Goal: Use online tool/utility: Use online tool/utility

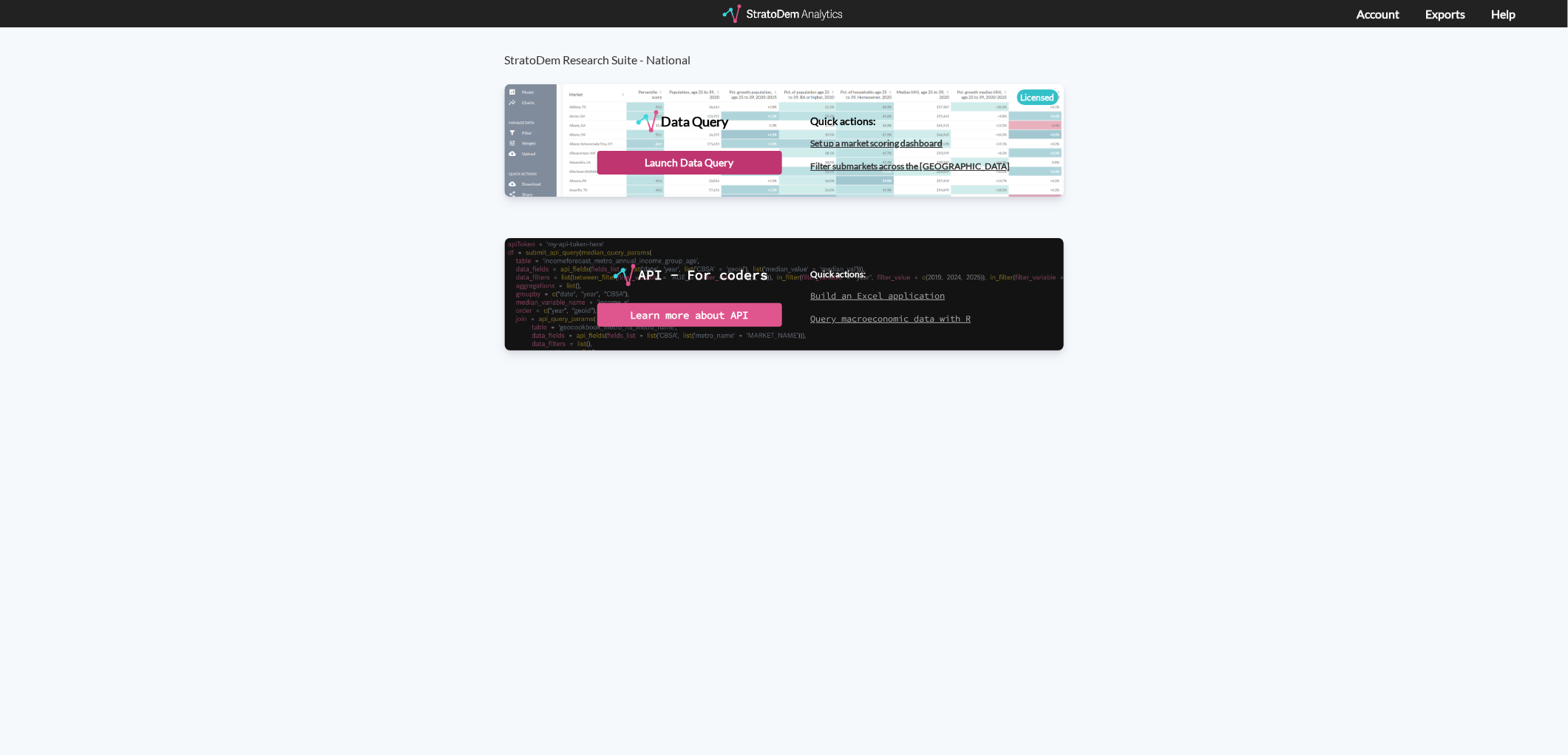
click at [721, 165] on div "Launch Data Query" at bounding box center [690, 162] width 185 height 24
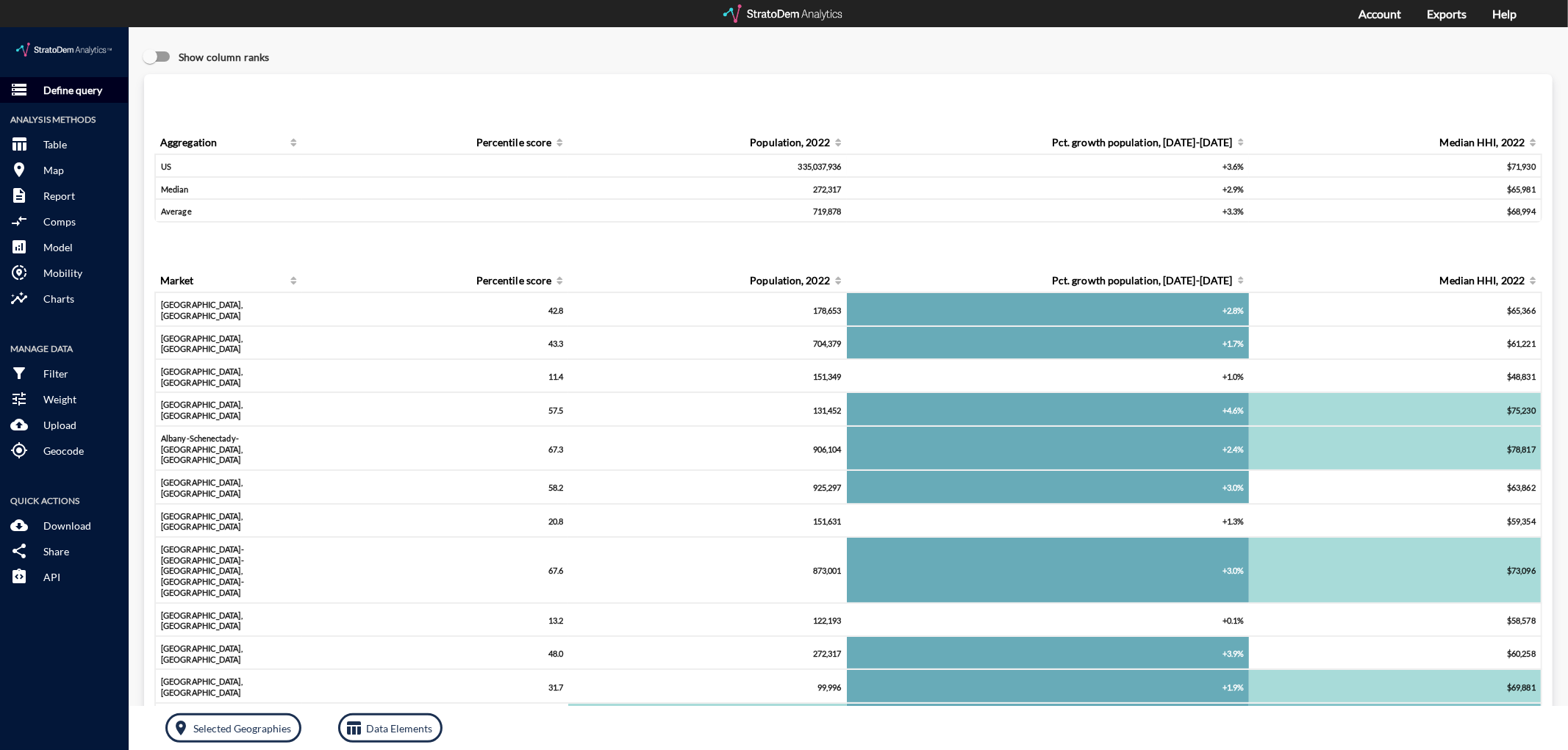
click p "Define query"
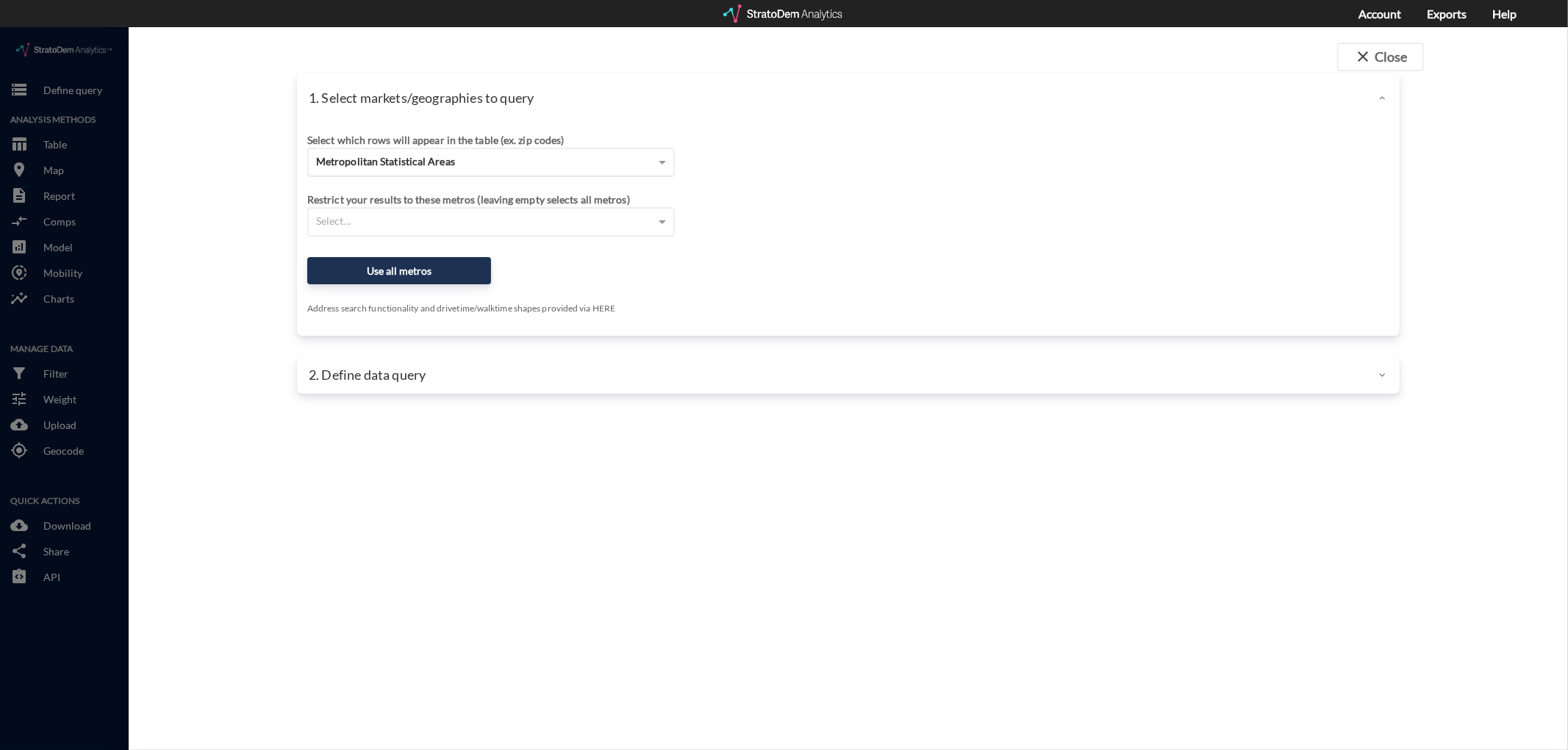
click span "Metropolitan Statistical Areas"
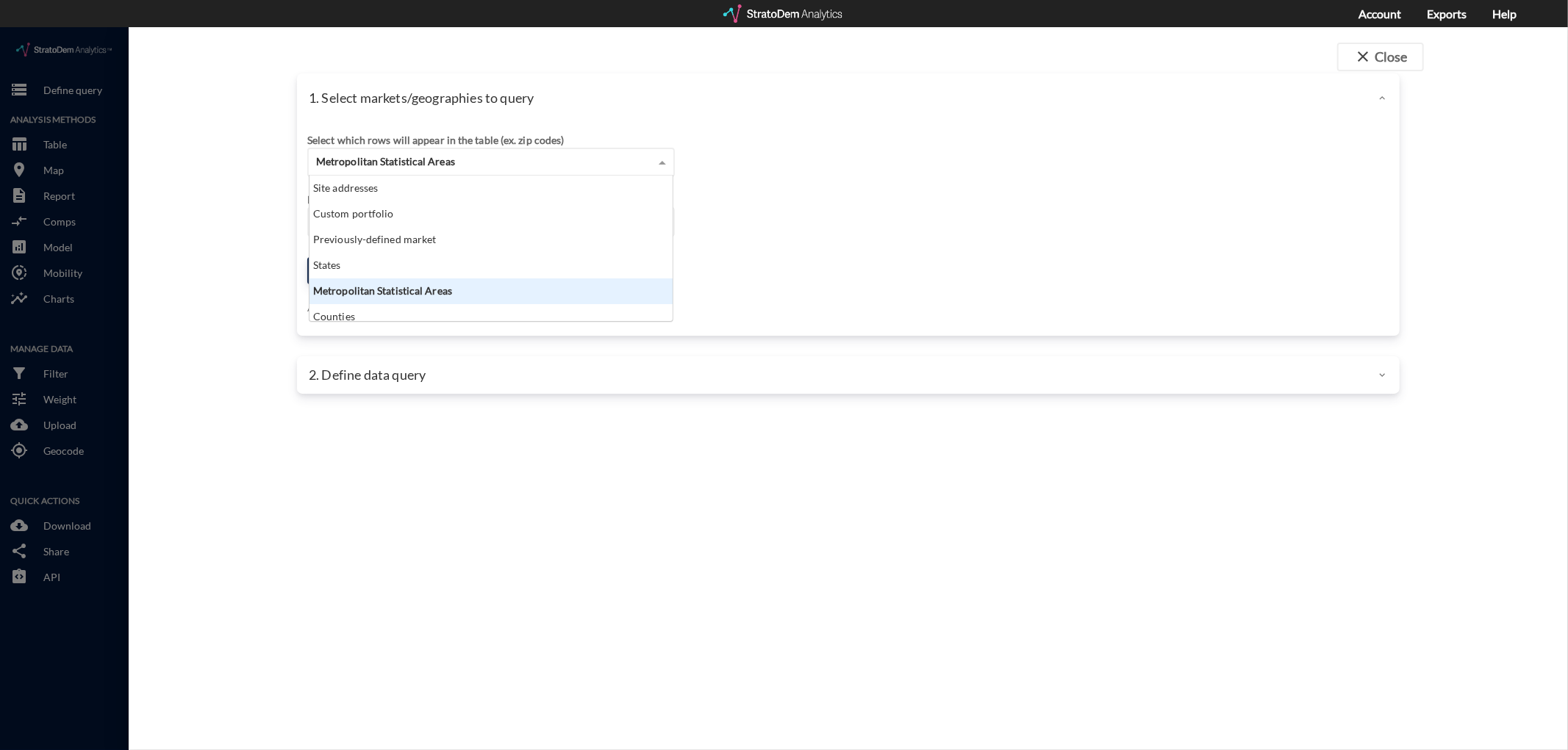
scroll to position [133, 355]
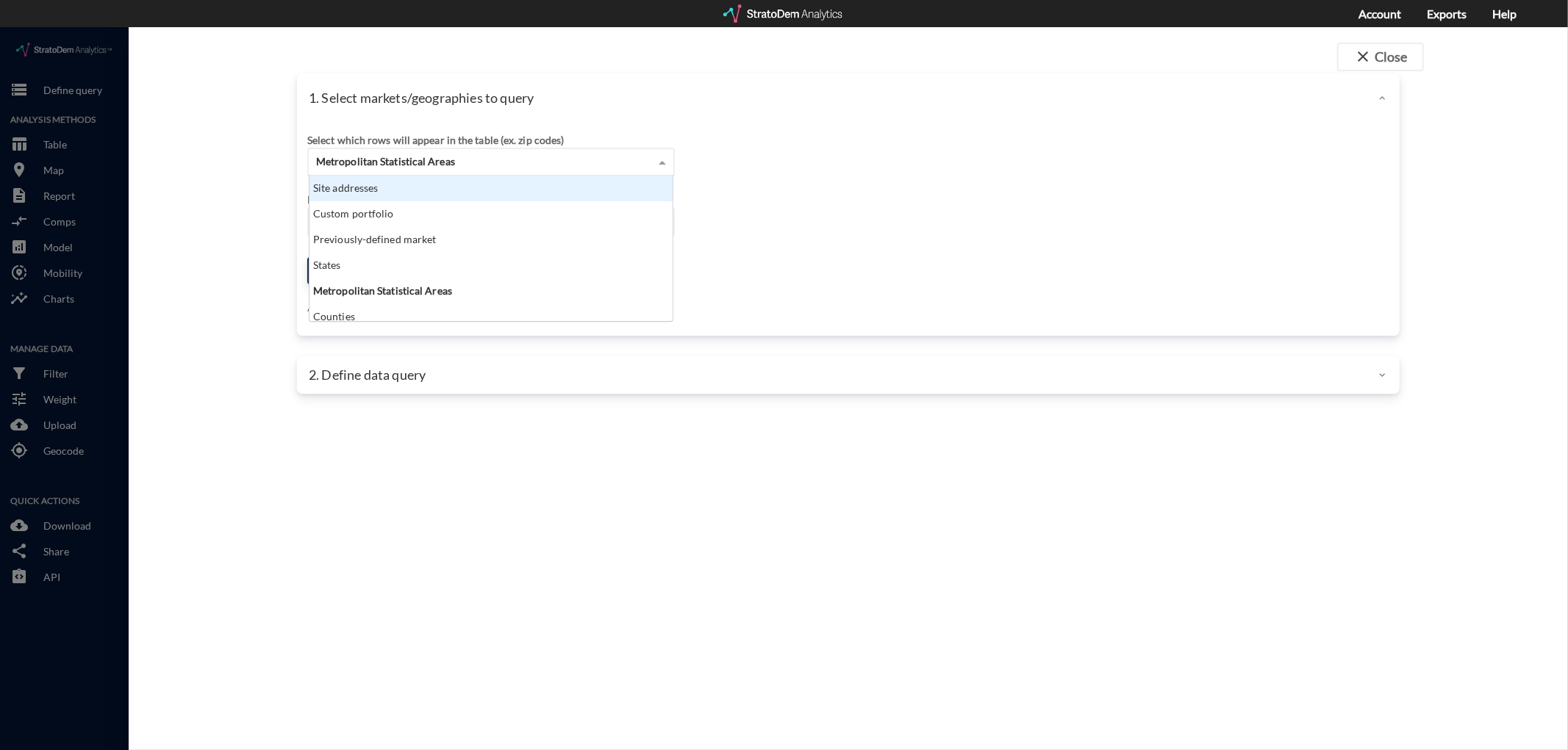
click div "Site addresses"
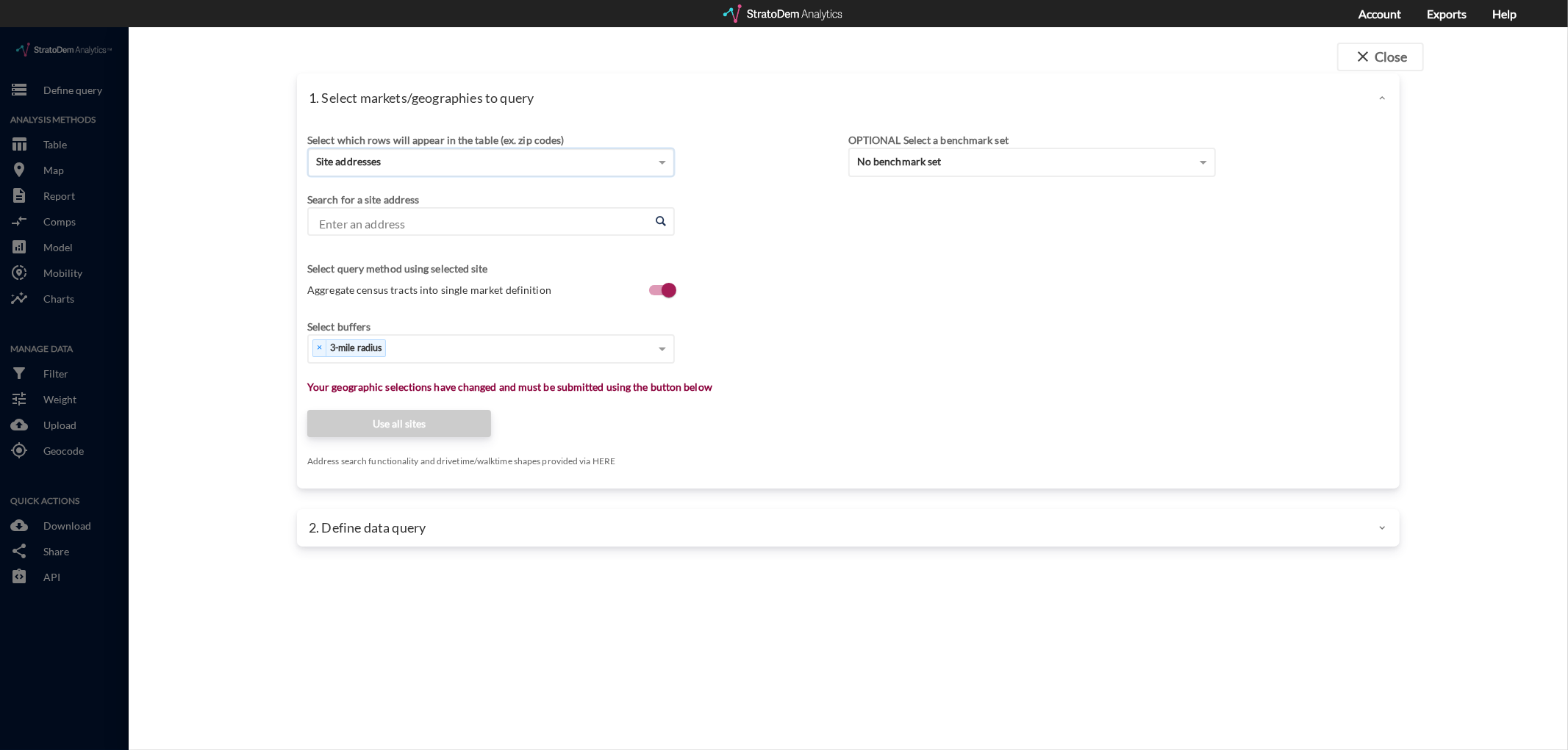
click input "Enter an address"
paste input "[STREET_ADDRESS]"
click li "[GEOGRAPHIC_DATA], [GEOGRAPHIC_DATA], [US_STATE]"
click div "Select query method using selected site Aggregate census tracts into single mar…"
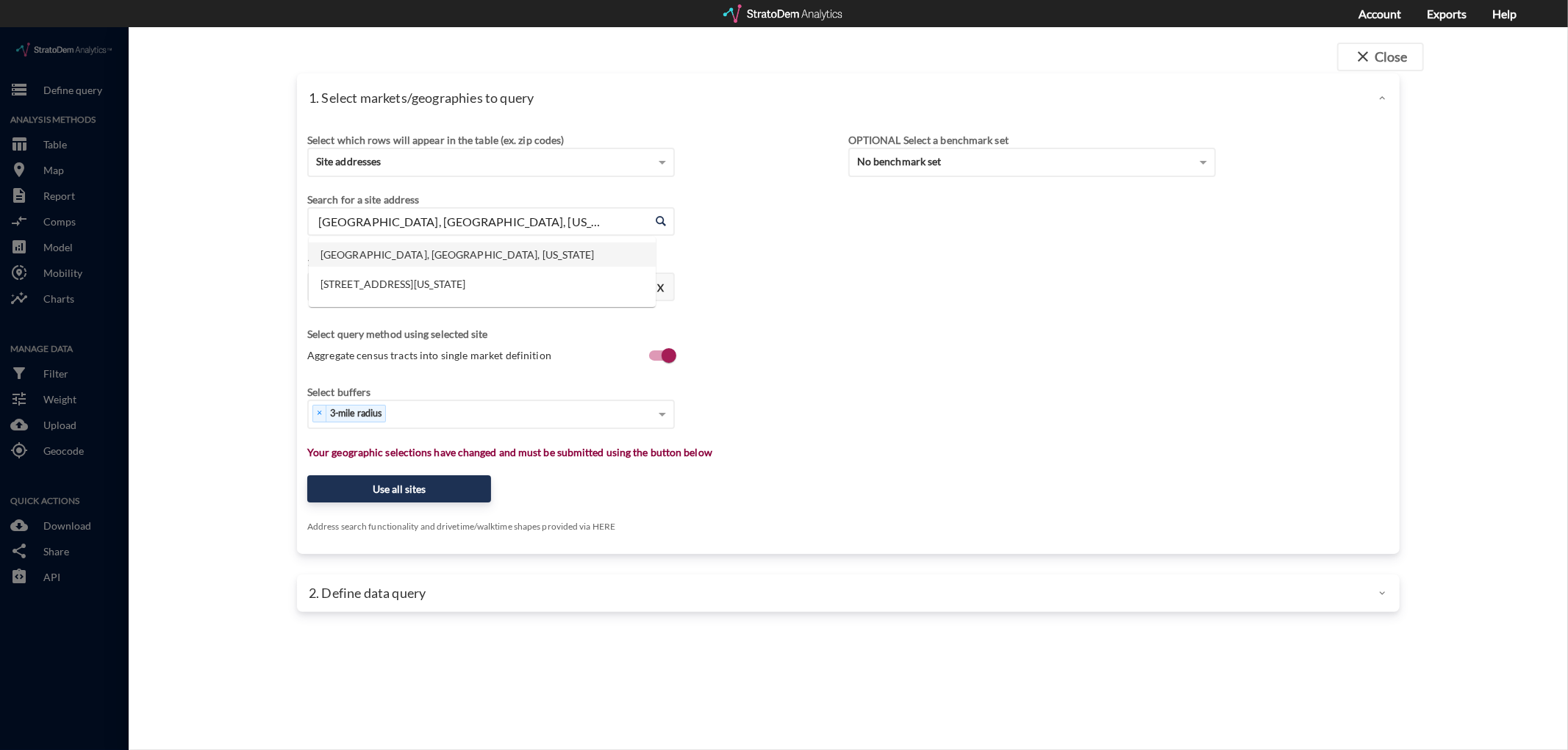
drag, startPoint x: 510, startPoint y: 186, endPoint x: 273, endPoint y: 186, distance: 237.0
click div "1. Select markets/geographies to query Select which rows will appear in the tab…"
paste input "[STREET_ADDRESS]"
click li "[STREET_ADDRESS][US_STATE]"
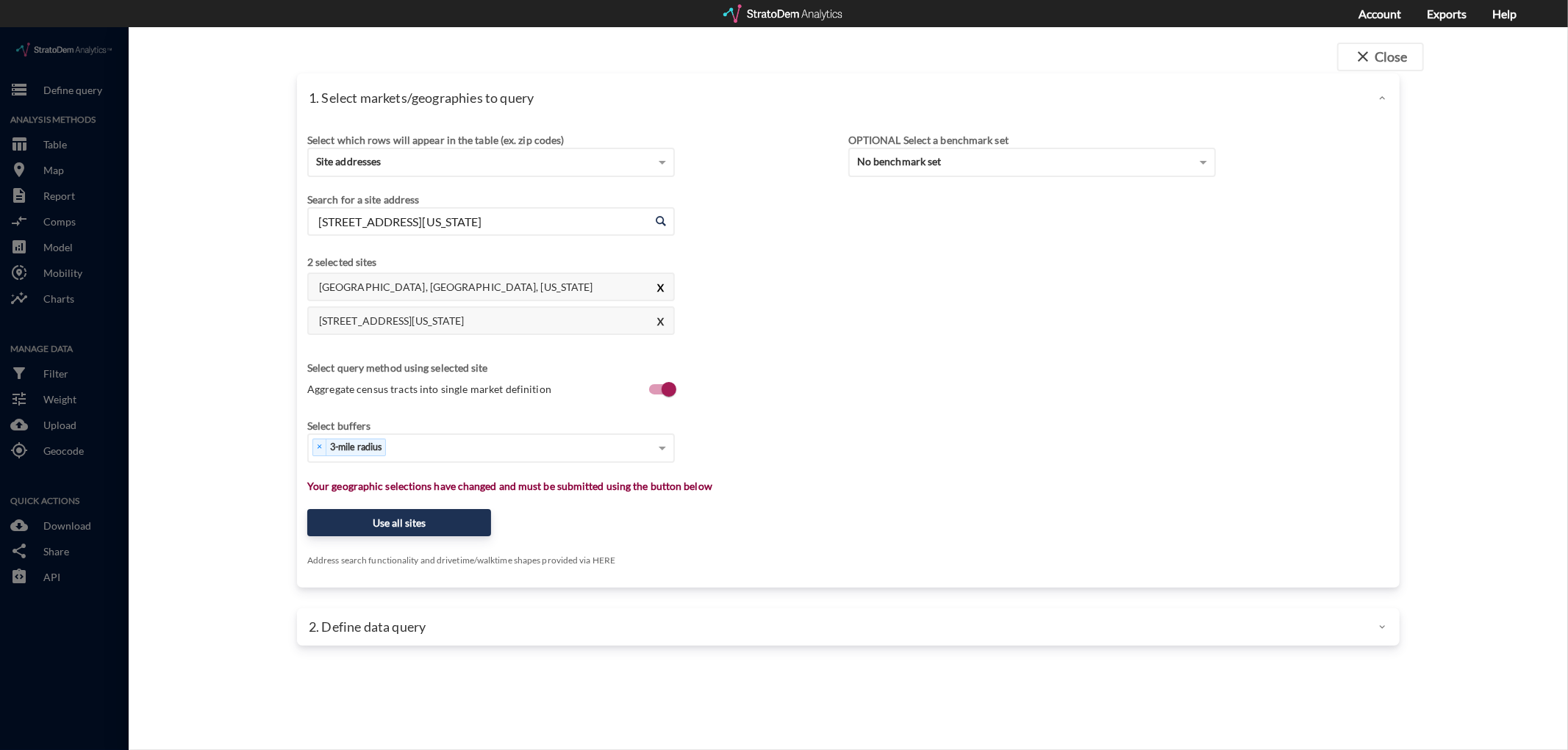
type input "[STREET_ADDRESS][US_STATE]"
click button "X"
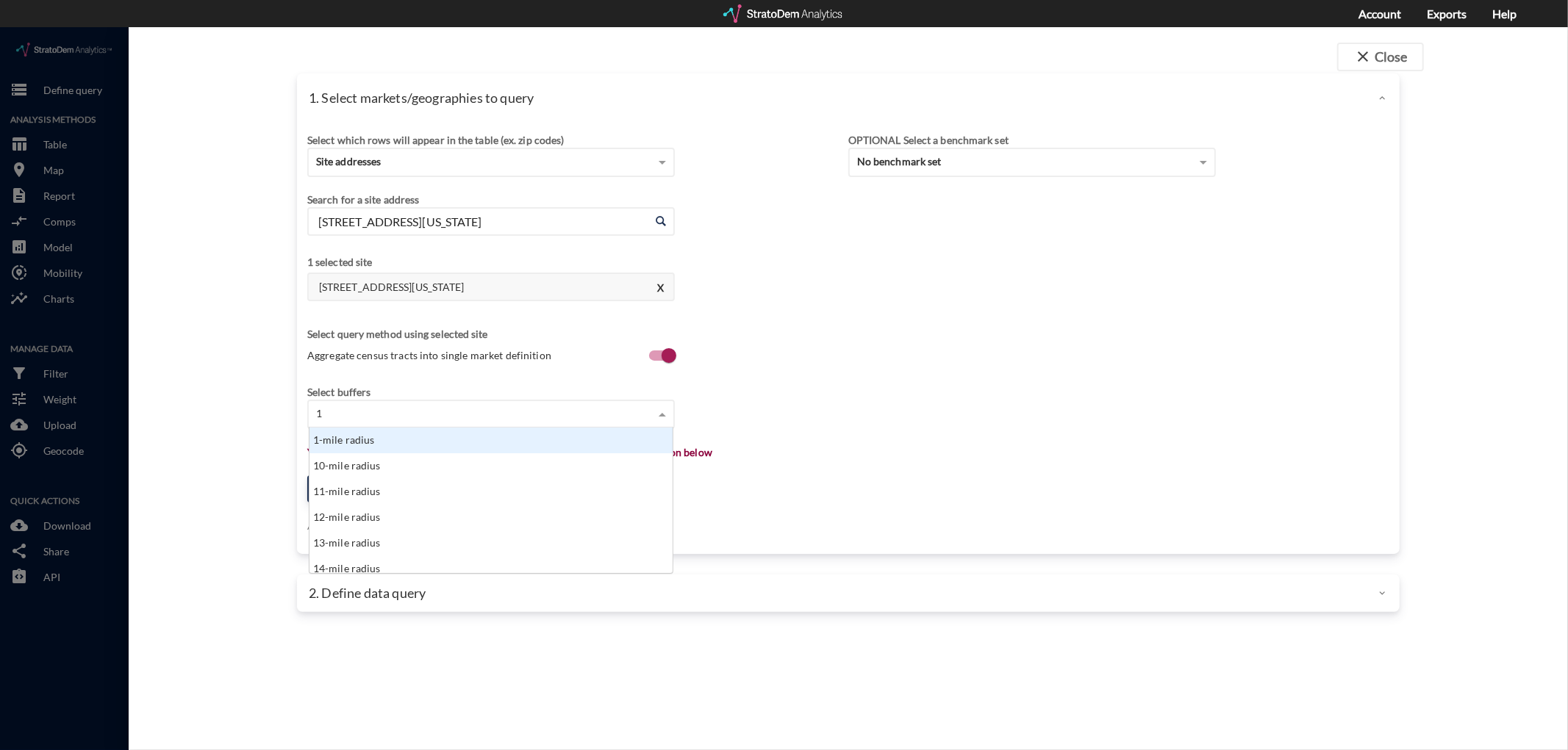
type input "10"
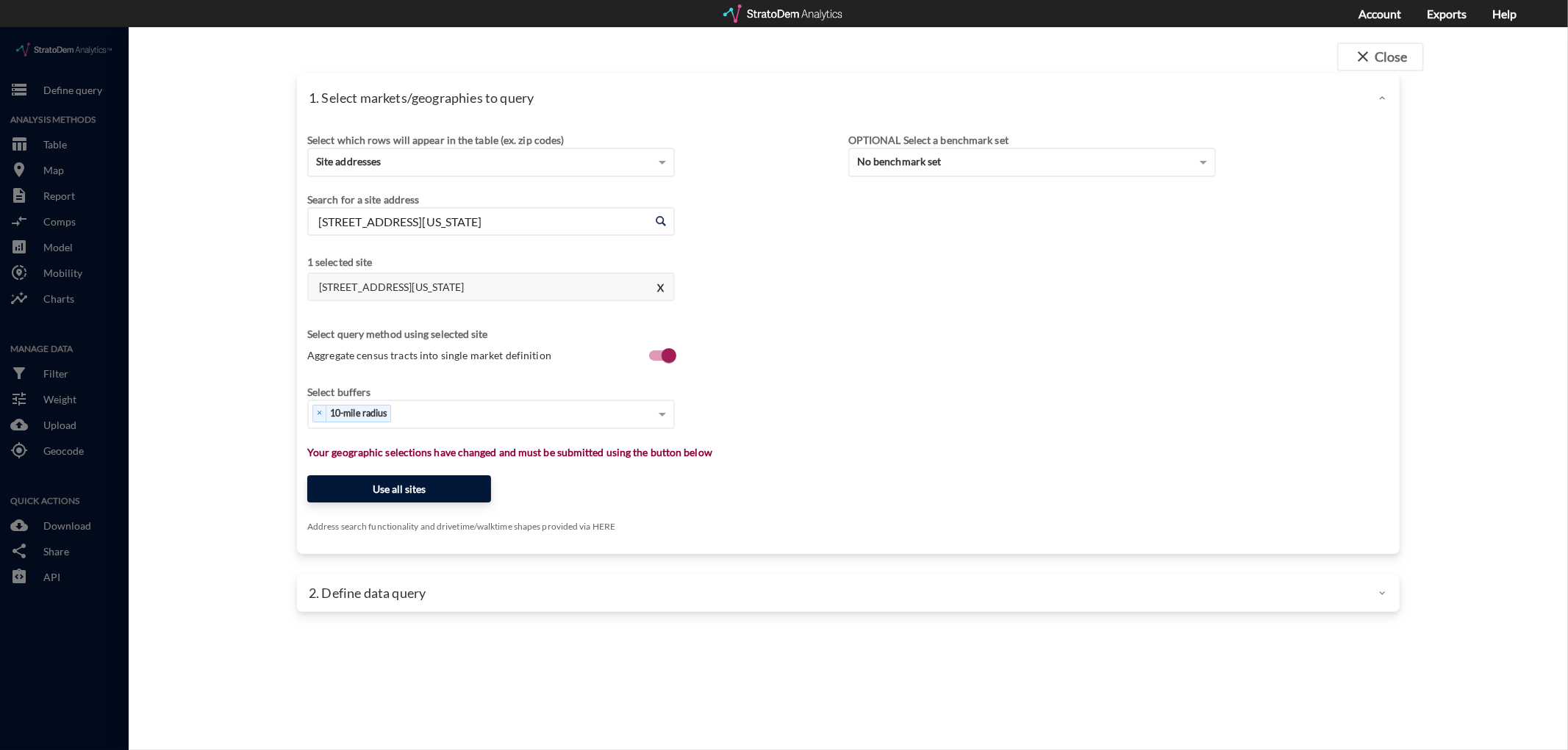
click button "Use all sites"
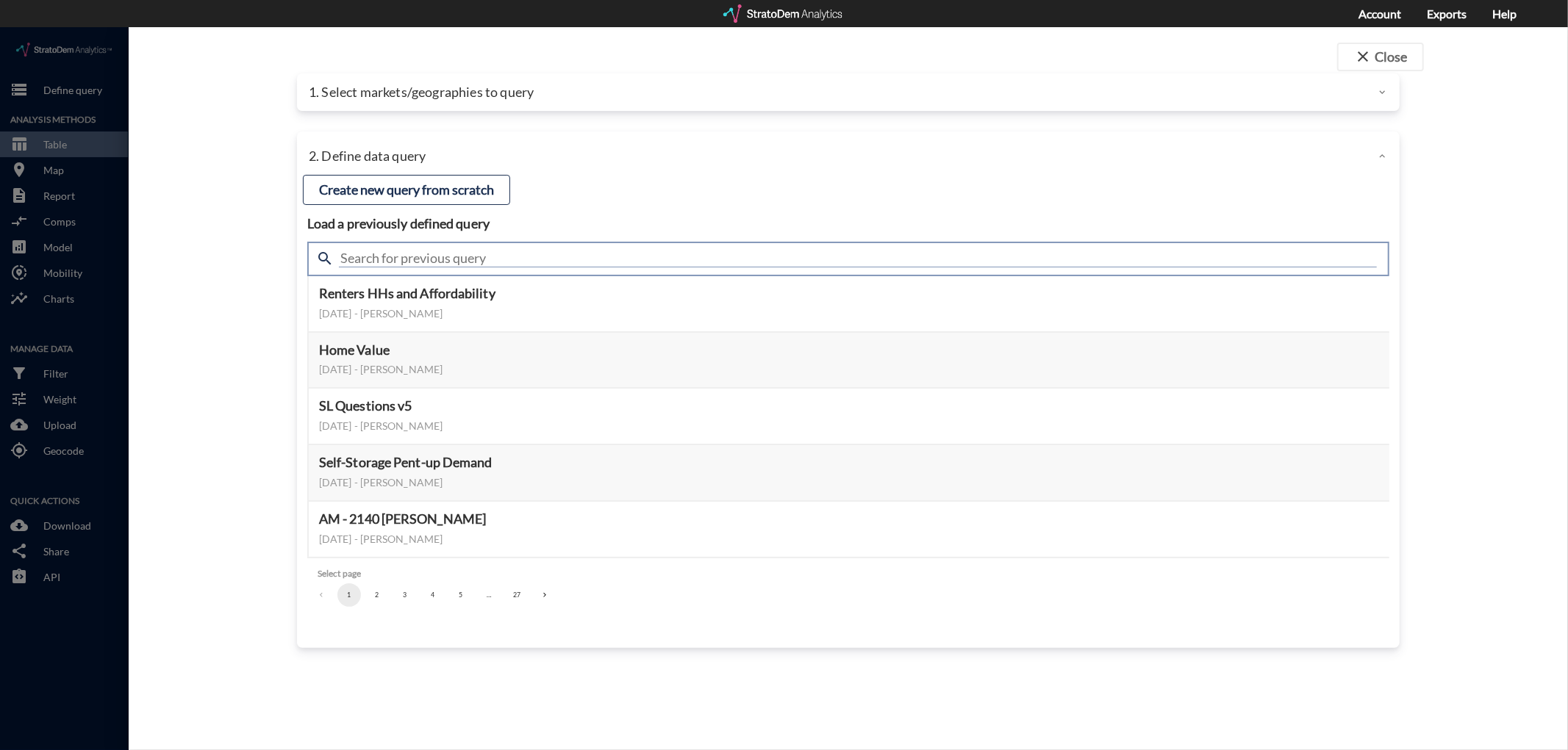
click input "text"
type input "ulirr"
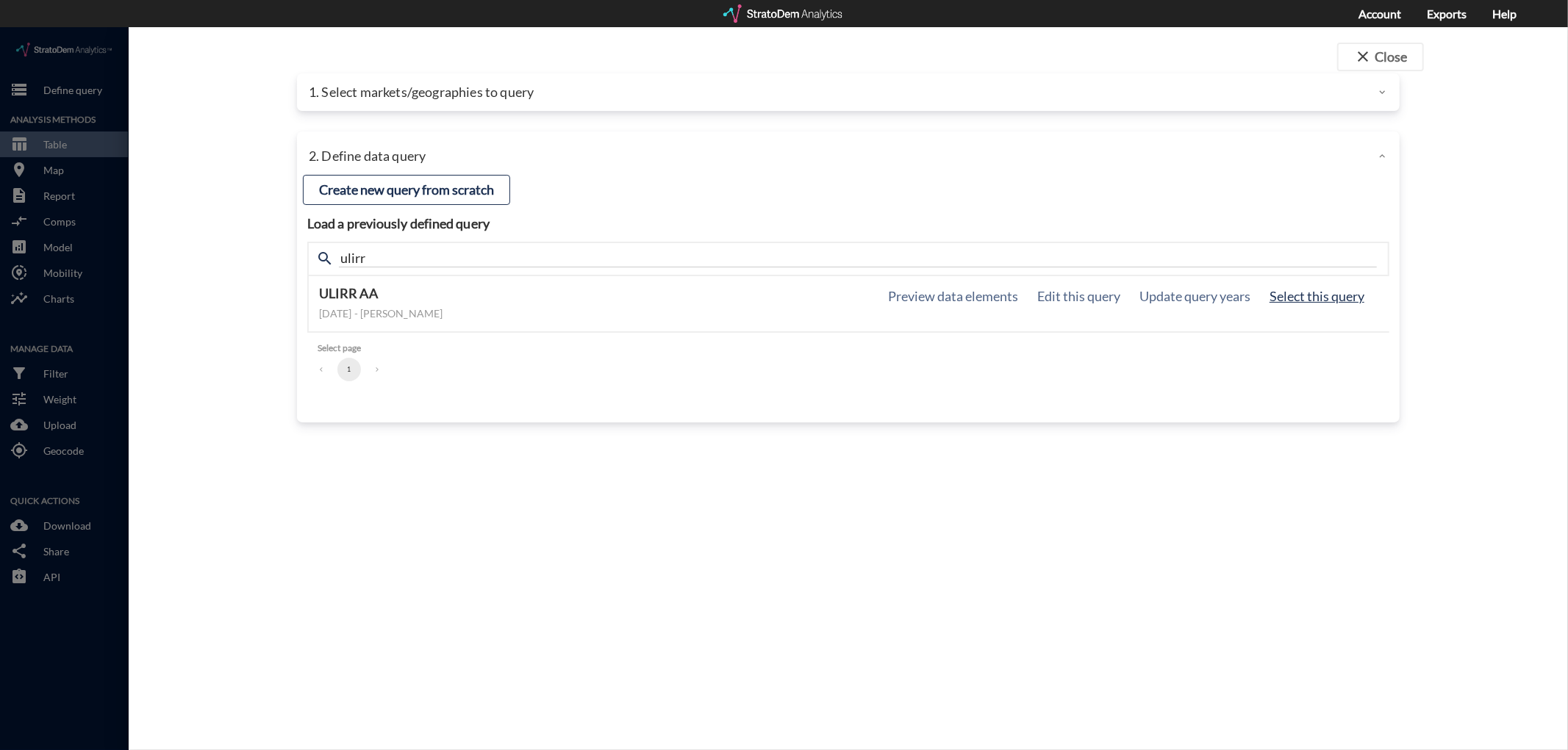
click button "Select this query"
